Goal: Task Accomplishment & Management: Manage account settings

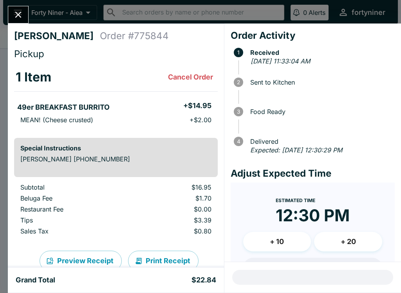
click at [28, 14] on button "Close" at bounding box center [18, 14] width 20 height 17
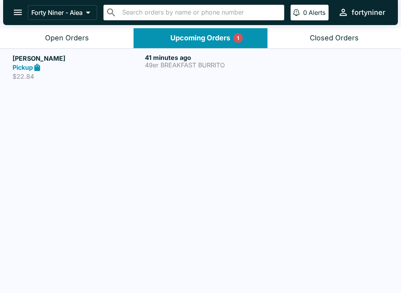
click at [34, 39] on button "Open Orders" at bounding box center [67, 38] width 134 height 20
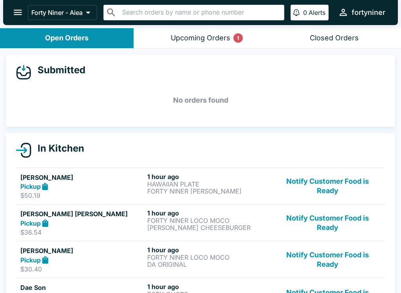
click at [12, 7] on button "open drawer" at bounding box center [18, 12] width 20 height 20
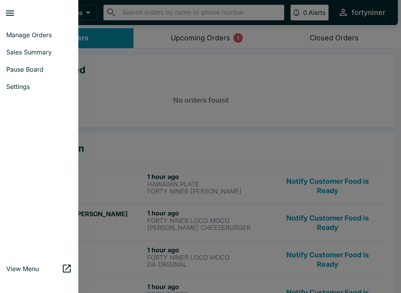
click at [35, 52] on span "Sales Summary" at bounding box center [39, 52] width 66 height 8
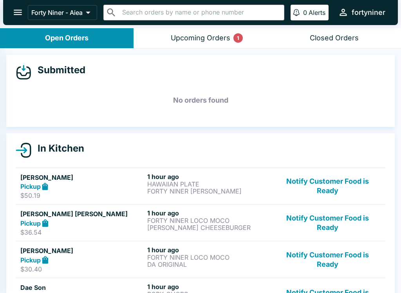
select select "03:00"
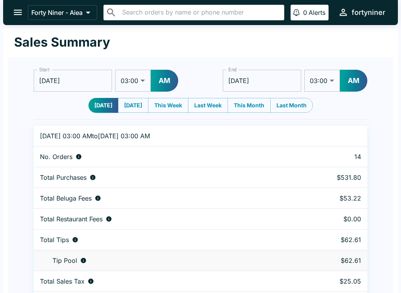
click at [18, 21] on button "open drawer" at bounding box center [18, 12] width 20 height 20
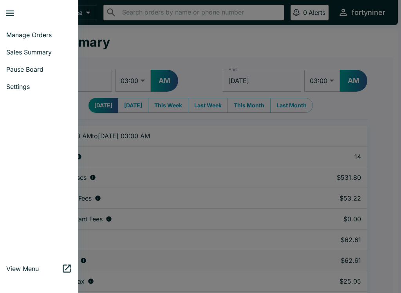
click at [24, 33] on span "Manage Orders" at bounding box center [39, 35] width 66 height 8
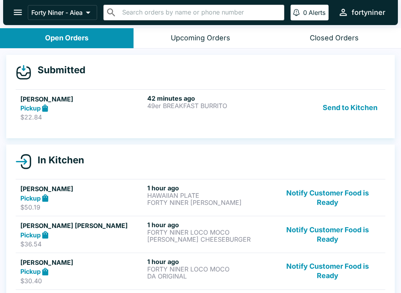
click at [107, 105] on div "Pickup" at bounding box center [82, 108] width 124 height 9
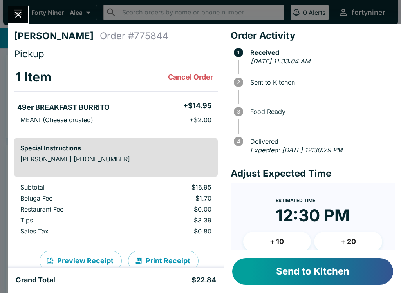
click at [274, 266] on button "Send to Kitchen" at bounding box center [312, 271] width 161 height 27
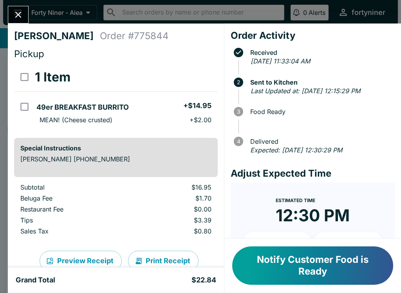
click at [17, 18] on icon "Close" at bounding box center [18, 14] width 11 height 11
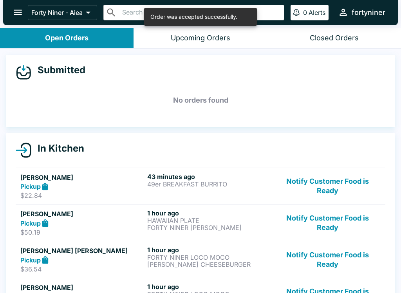
click at [20, 10] on icon "open drawer" at bounding box center [18, 12] width 11 height 11
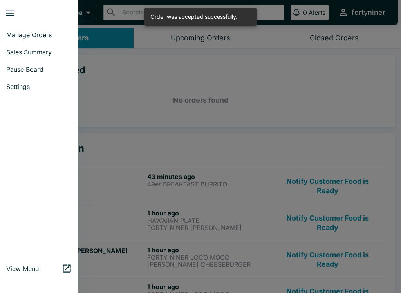
click at [26, 51] on span "Sales Summary" at bounding box center [39, 52] width 66 height 8
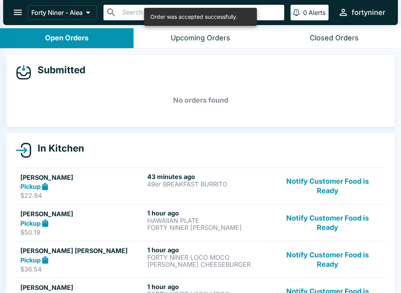
select select "03:00"
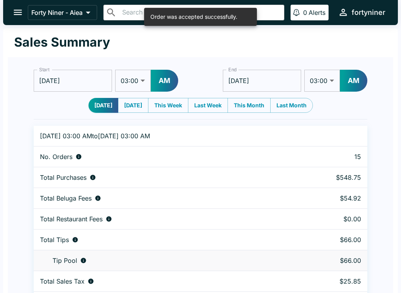
click at [13, 4] on button "open drawer" at bounding box center [18, 12] width 20 height 20
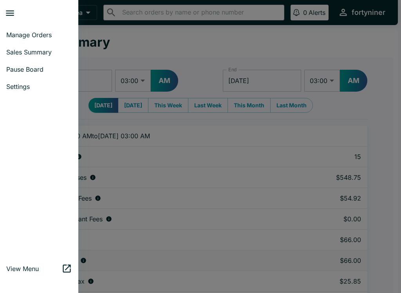
click at [22, 31] on span "Manage Orders" at bounding box center [39, 35] width 66 height 8
